Goal: Task Accomplishment & Management: Complete application form

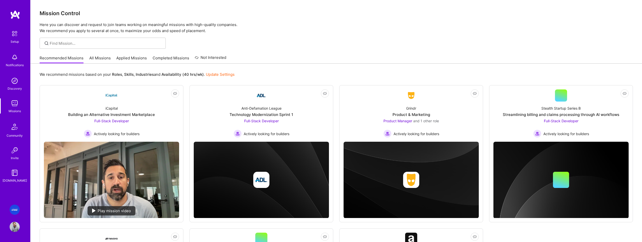
click at [16, 208] on img at bounding box center [15, 209] width 10 height 10
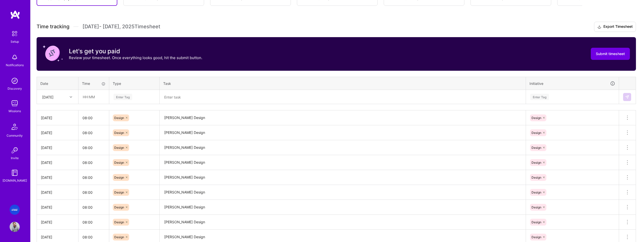
scroll to position [107, 0]
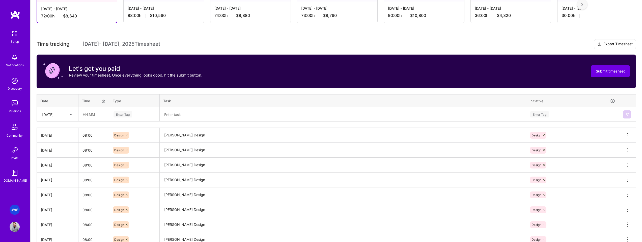
click at [69, 112] on div at bounding box center [72, 114] width 8 height 7
click at [125, 92] on div "Time tracking [DATE] - [DATE] Timesheet Export Timesheet Let's get you paid Rev…" at bounding box center [337, 157] width 600 height 236
click at [70, 114] on icon at bounding box center [71, 114] width 3 height 3
click at [56, 129] on div "[DATE]" at bounding box center [57, 128] width 41 height 9
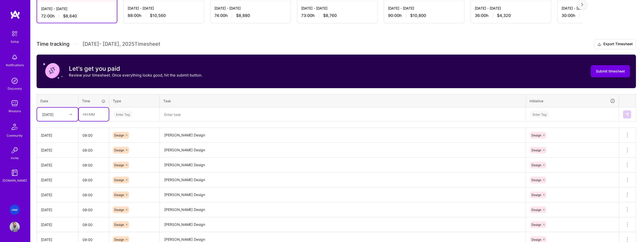
click at [91, 114] on input "text" at bounding box center [94, 114] width 30 height 13
type input "08:00"
click at [126, 114] on div "Enter Tag" at bounding box center [123, 114] width 19 height 8
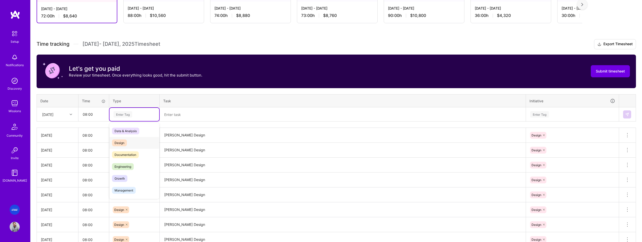
click at [127, 141] on div "Design" at bounding box center [135, 143] width 50 height 12
click at [192, 117] on textarea at bounding box center [342, 114] width 365 height 13
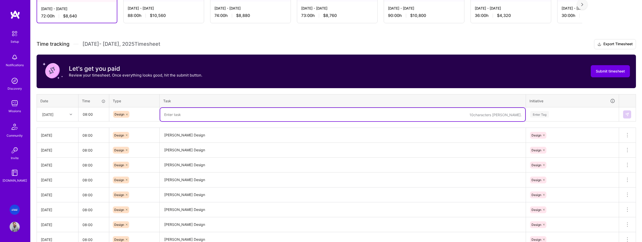
click at [176, 136] on textarea "[PERSON_NAME] Design" at bounding box center [342, 135] width 365 height 14
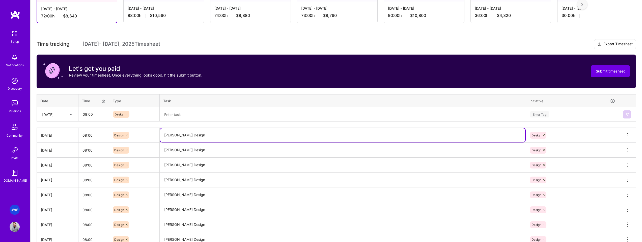
click at [176, 136] on textarea "[PERSON_NAME] Design" at bounding box center [342, 135] width 365 height 14
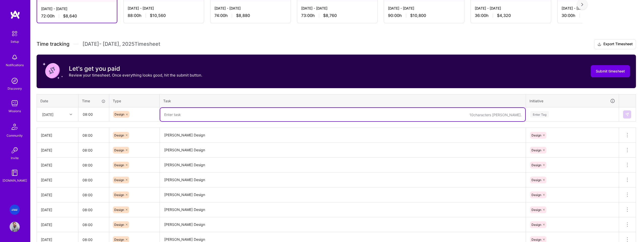
click at [179, 111] on textarea at bounding box center [342, 114] width 365 height 13
paste textarea "[PERSON_NAME] Design"
type textarea "[PERSON_NAME] Design"
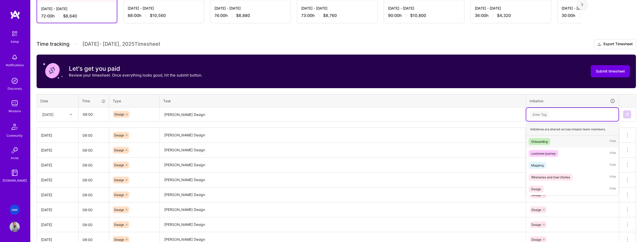
click at [541, 115] on div "Enter Tag" at bounding box center [540, 114] width 19 height 8
click at [545, 185] on div "Design Hide" at bounding box center [572, 189] width 92 height 12
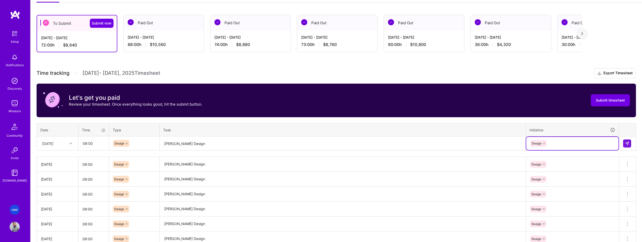
scroll to position [78, 0]
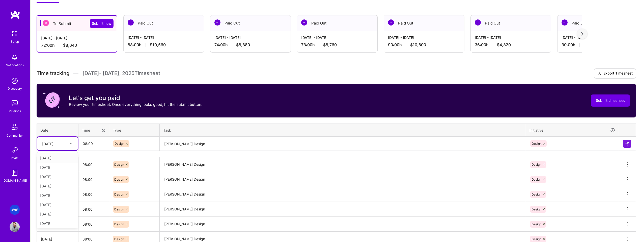
click at [68, 143] on div at bounding box center [72, 143] width 8 height 7
click at [57, 216] on div "[DATE]" at bounding box center [57, 212] width 41 height 9
click at [626, 143] on img at bounding box center [627, 144] width 4 height 4
click at [73, 146] on div at bounding box center [72, 143] width 8 height 7
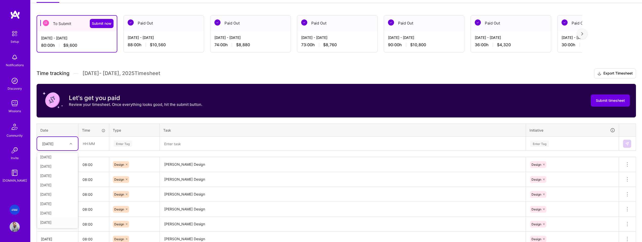
click at [57, 223] on div "[DATE]" at bounding box center [57, 222] width 41 height 9
click at [96, 144] on input "text" at bounding box center [94, 143] width 30 height 13
type input "08:00"
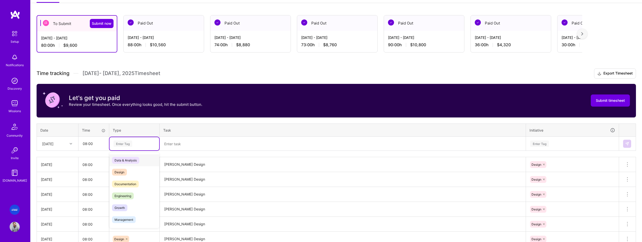
click at [130, 145] on div "Enter Tag" at bounding box center [123, 144] width 19 height 8
click at [124, 171] on span "Design" at bounding box center [119, 172] width 15 height 7
click at [179, 149] on textarea at bounding box center [342, 143] width 365 height 13
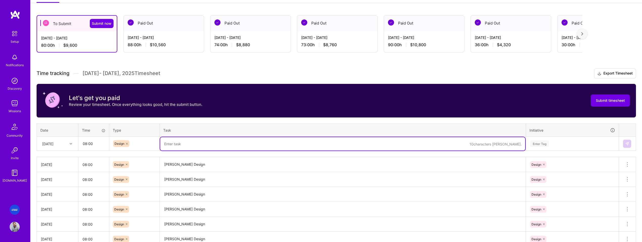
paste textarea "[PERSON_NAME] Design"
type textarea "[PERSON_NAME] Design"
click at [543, 143] on div "Enter Tag" at bounding box center [540, 144] width 19 height 8
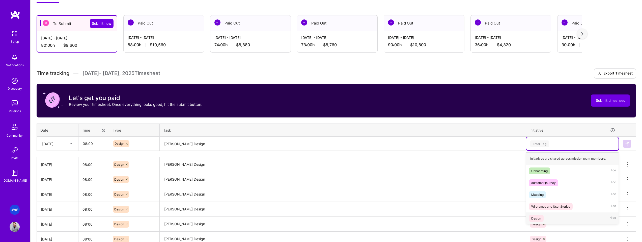
click at [545, 219] on div "Design Hide" at bounding box center [572, 218] width 92 height 12
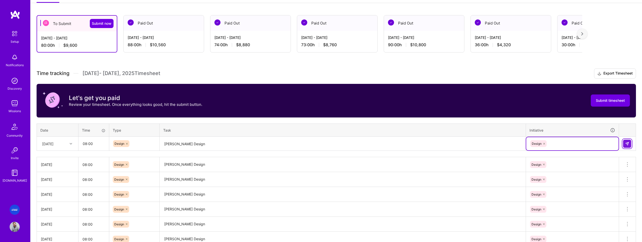
click at [630, 142] on button at bounding box center [627, 144] width 8 height 8
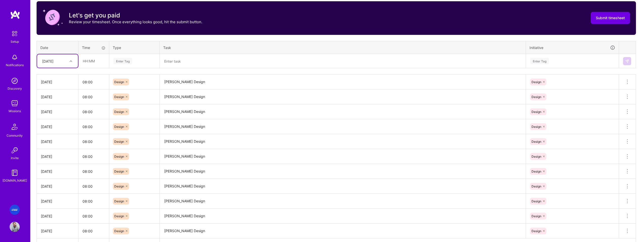
scroll to position [0, 0]
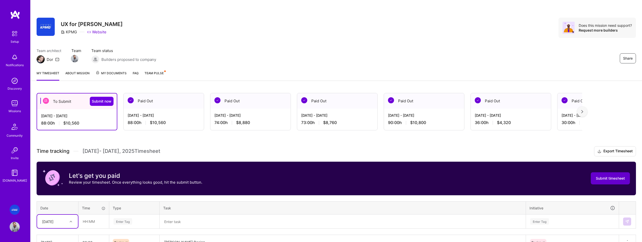
click at [607, 176] on span "Submit timesheet" at bounding box center [610, 178] width 29 height 5
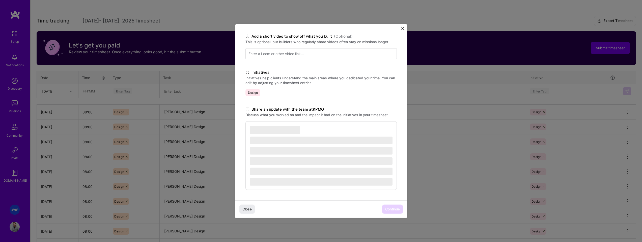
scroll to position [134, 0]
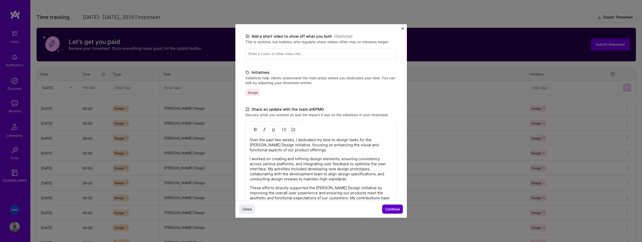
click at [394, 206] on button "Continue" at bounding box center [392, 208] width 21 height 9
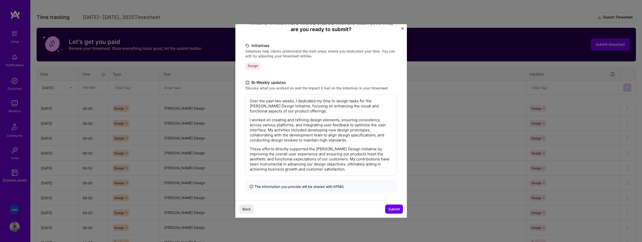
scroll to position [55, 0]
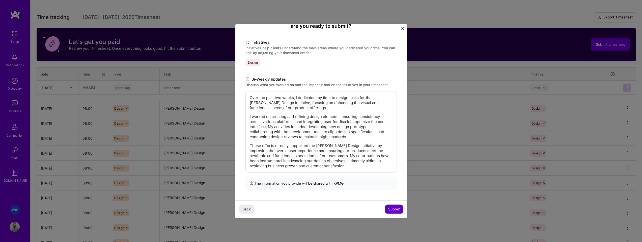
click at [392, 207] on span "Submit" at bounding box center [394, 208] width 12 height 5
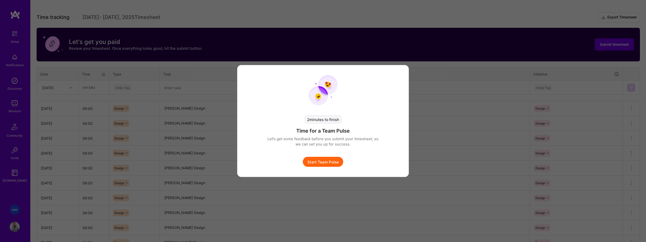
click at [333, 161] on button "Start Team Pulse" at bounding box center [323, 162] width 40 height 10
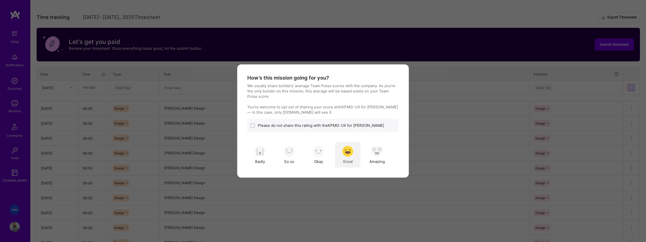
click at [352, 151] on img "modal" at bounding box center [347, 151] width 11 height 11
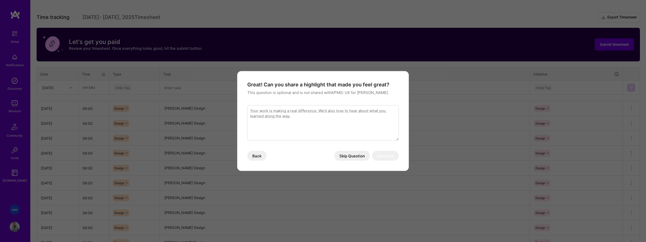
click at [350, 155] on button "Skip Question" at bounding box center [352, 156] width 36 height 10
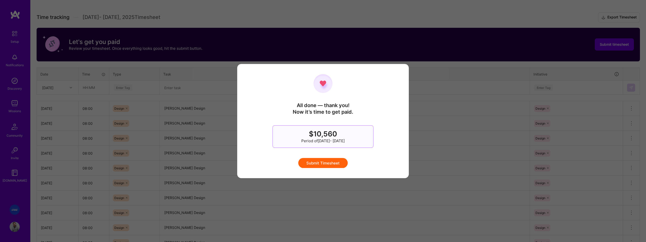
click at [328, 163] on button "Submit Timesheet" at bounding box center [322, 163] width 49 height 10
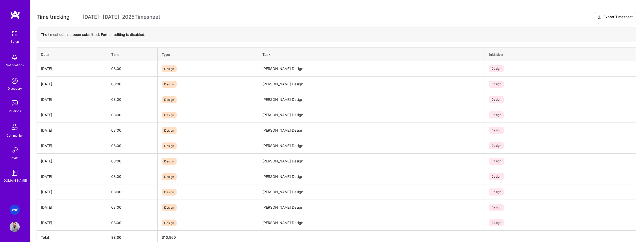
scroll to position [0, 0]
